Goal: Find specific page/section: Find specific page/section

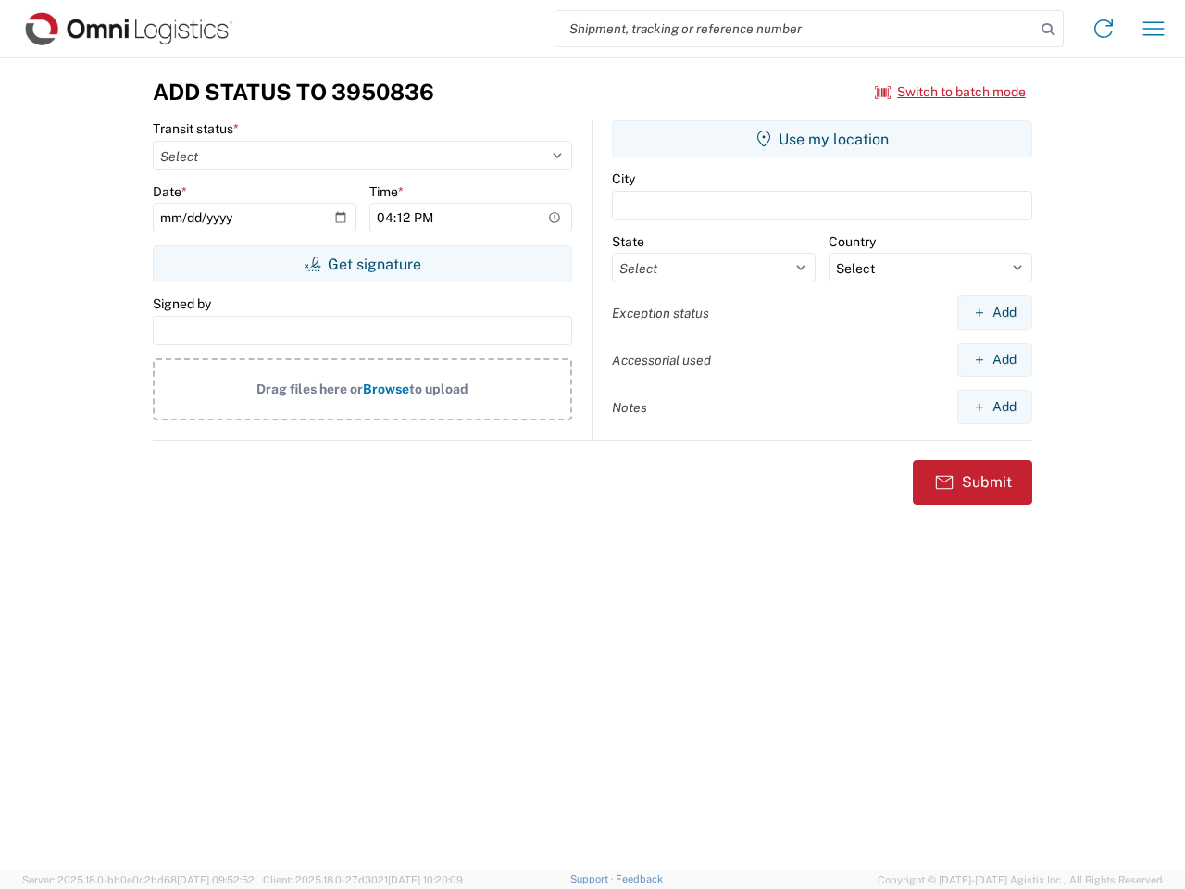
click at [795, 29] on input "search" at bounding box center [795, 28] width 480 height 35
click at [1048, 30] on icon at bounding box center [1048, 30] width 26 height 26
click at [1104, 29] on icon at bounding box center [1104, 29] width 30 height 30
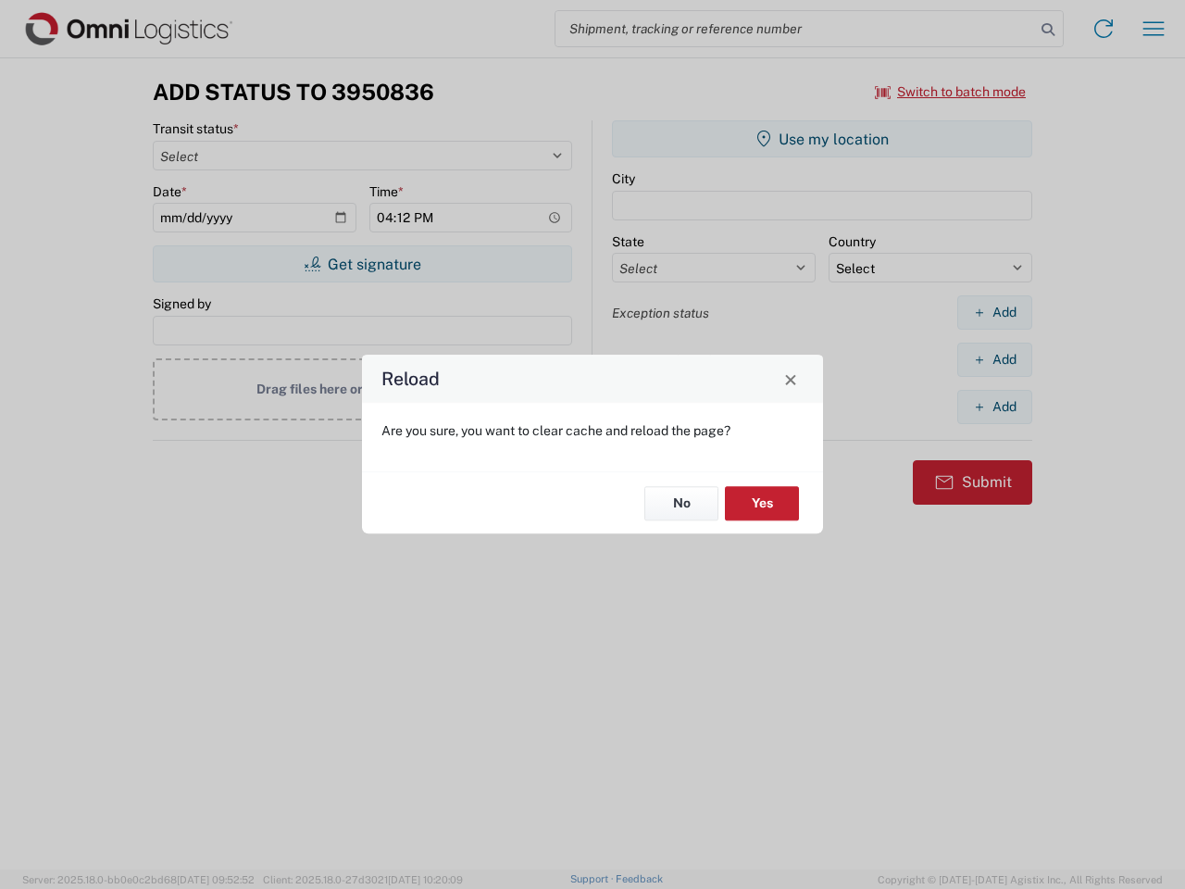
click at [951, 92] on div "Reload Are you sure, you want to clear cache and reload the page? No Yes" at bounding box center [592, 444] width 1185 height 889
click at [362, 264] on div "Reload Are you sure, you want to clear cache and reload the page? No Yes" at bounding box center [592, 444] width 1185 height 889
click at [822, 139] on div "Reload Are you sure, you want to clear cache and reload the page? No Yes" at bounding box center [592, 444] width 1185 height 889
click at [994, 312] on div "Reload Are you sure, you want to clear cache and reload the page? No Yes" at bounding box center [592, 444] width 1185 height 889
click at [994, 359] on div "Reload Are you sure, you want to clear cache and reload the page? No Yes" at bounding box center [592, 444] width 1185 height 889
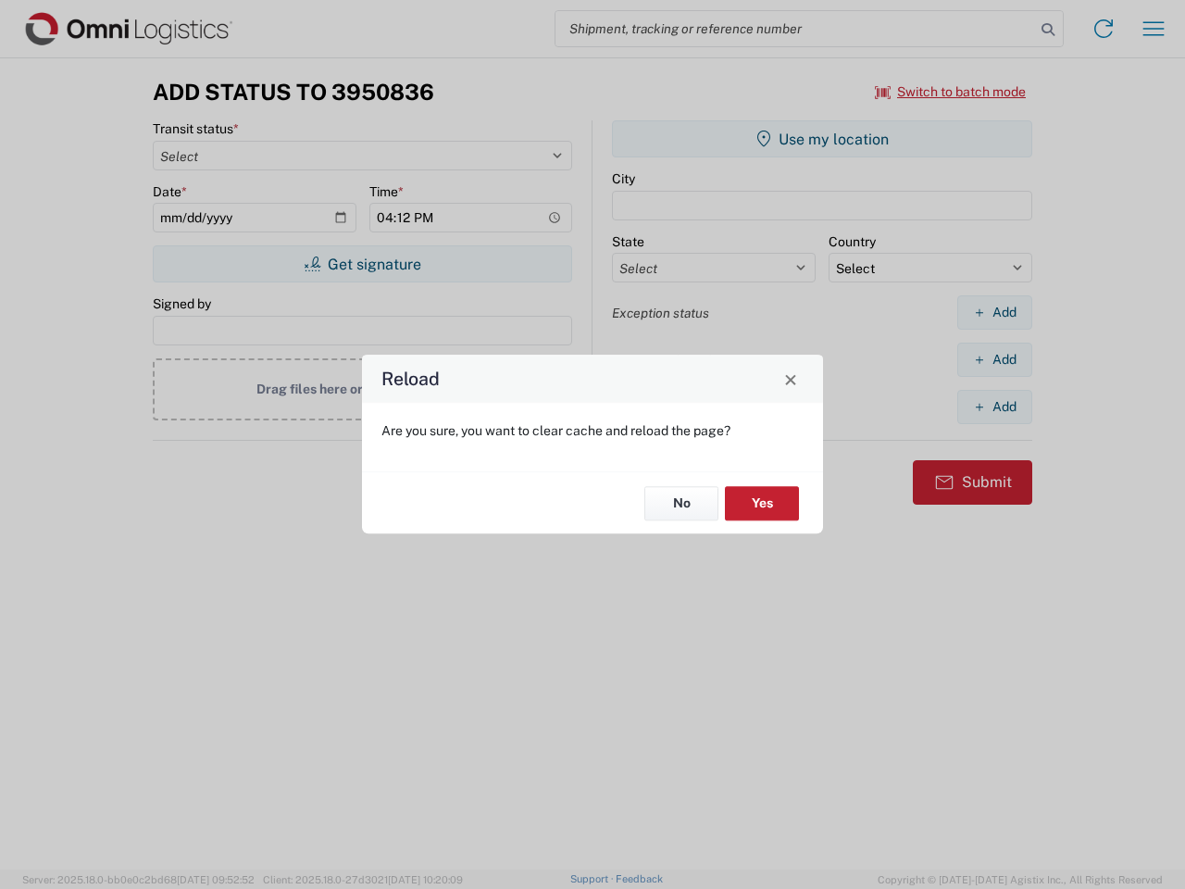
click at [994, 406] on div "Reload Are you sure, you want to clear cache and reload the page? No Yes" at bounding box center [592, 444] width 1185 height 889
